Goal: Information Seeking & Learning: Understand process/instructions

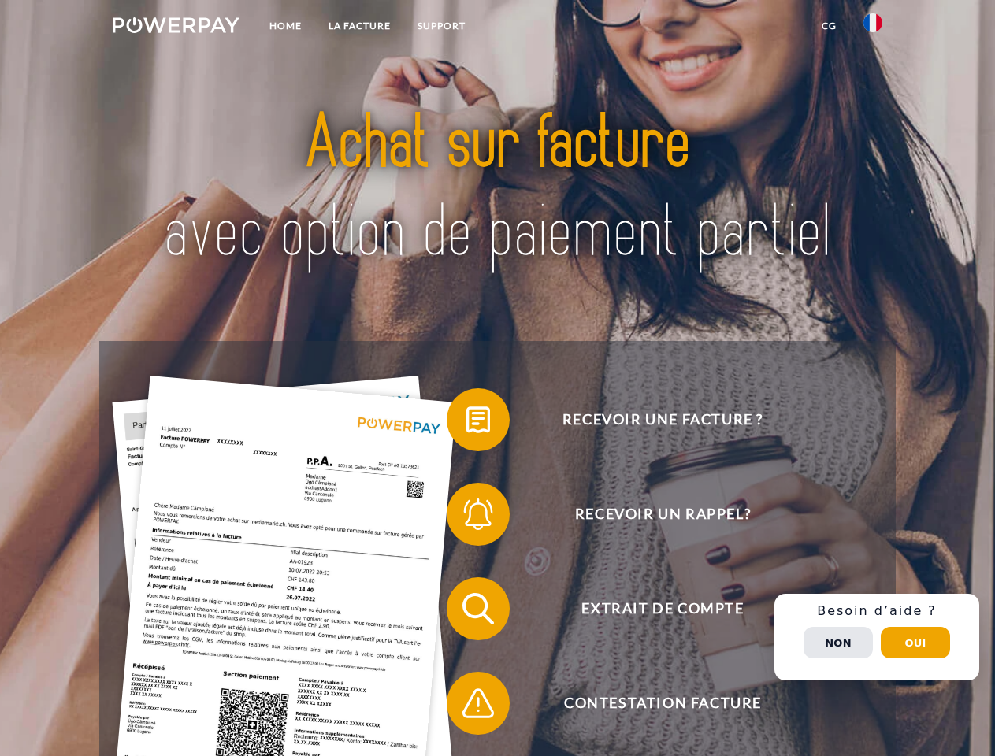
click at [176, 28] on img at bounding box center [176, 25] width 127 height 16
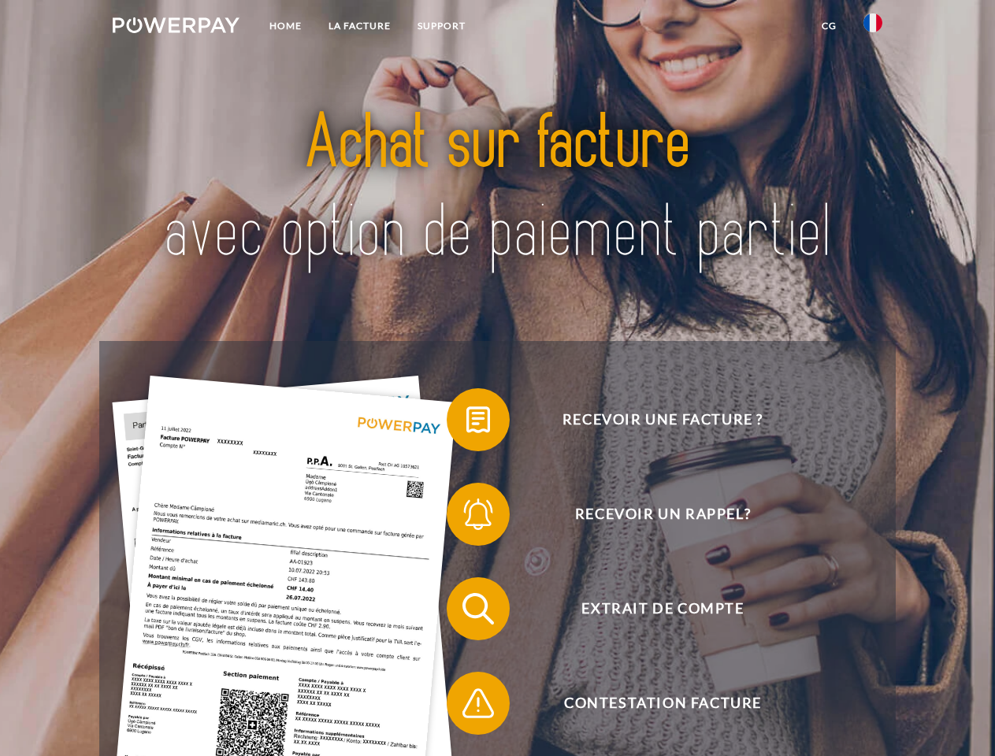
click at [873, 28] on img at bounding box center [872, 22] width 19 height 19
click at [829, 26] on link "CG" at bounding box center [829, 26] width 42 height 28
click at [466, 423] on span at bounding box center [454, 419] width 79 height 79
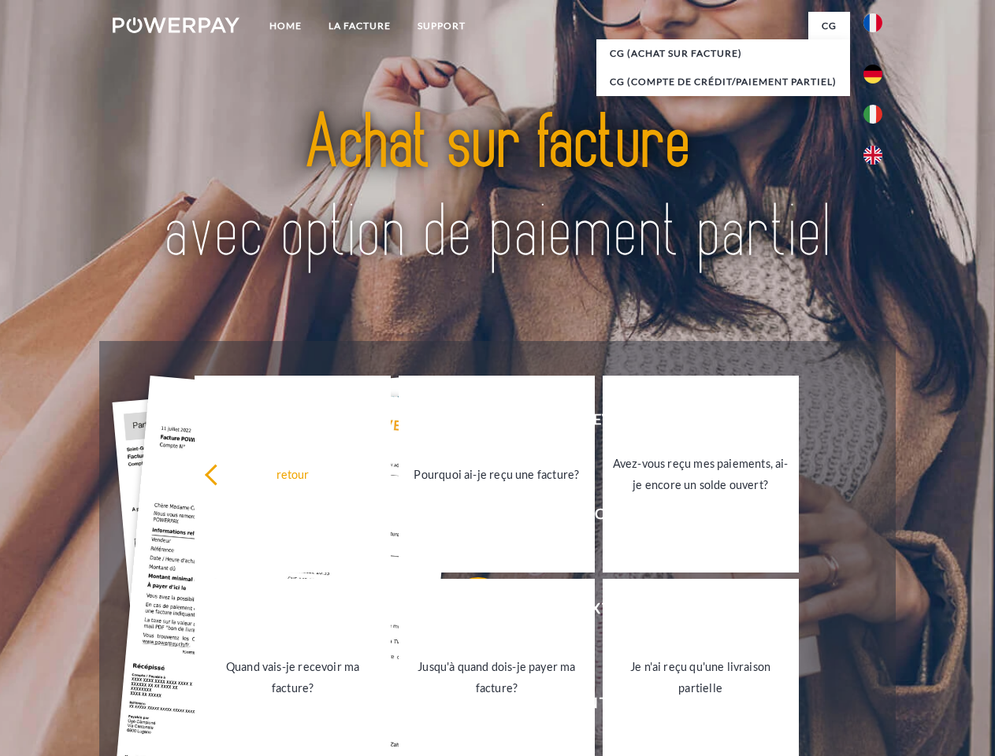
click at [466, 517] on div "Recevoir une facture ? Recevoir un rappel? Extrait de compte retour" at bounding box center [496, 656] width 795 height 630
click at [466, 612] on link "Jusqu'à quand dois-je payer ma facture?" at bounding box center [497, 677] width 196 height 197
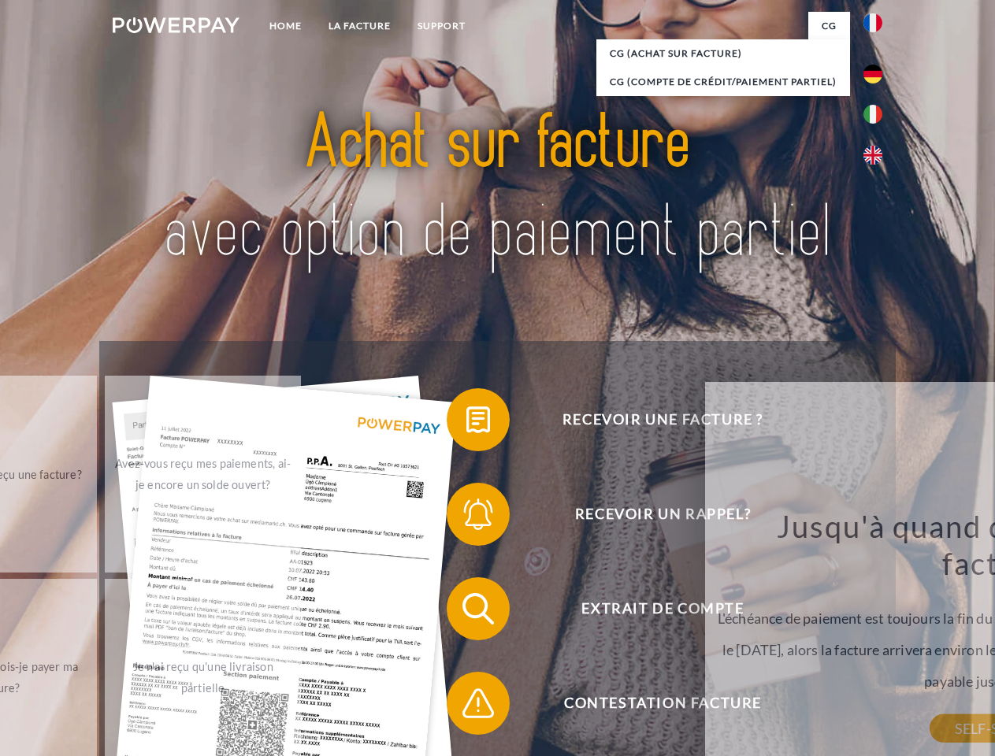
click at [466, 706] on span at bounding box center [454, 703] width 79 height 79
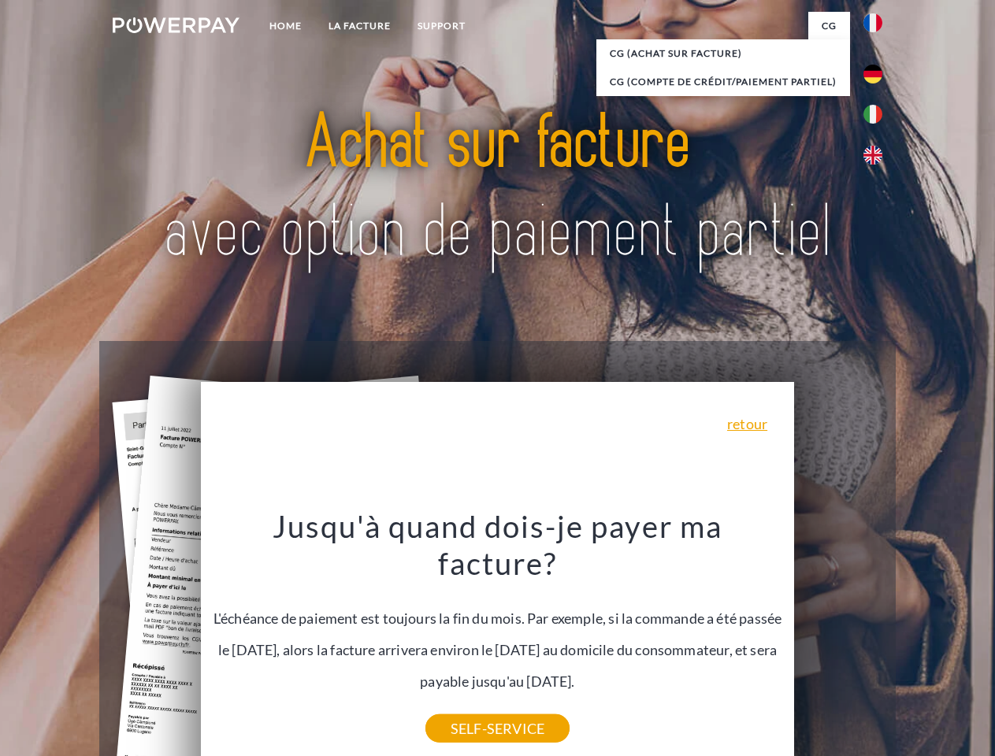
click at [877, 637] on div "Recevoir une facture ? Recevoir un rappel? Extrait de compte retour" at bounding box center [496, 656] width 795 height 630
click at [838, 640] on span "Extrait de compte" at bounding box center [662, 608] width 386 height 63
click at [915, 643] on header "Home LA FACTURE Support" at bounding box center [497, 544] width 995 height 1088
